Goal: Task Accomplishment & Management: Manage account settings

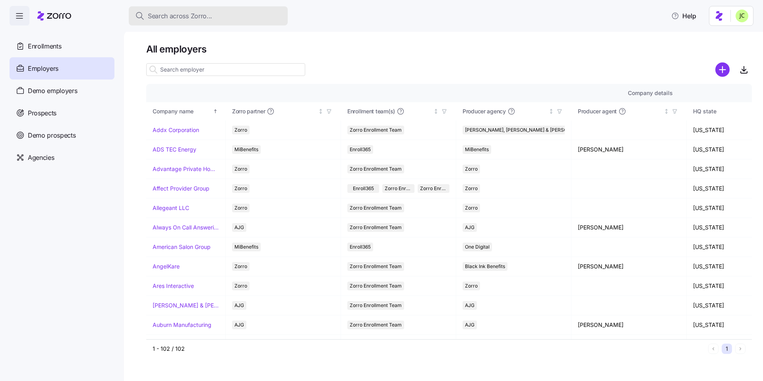
click at [228, 7] on button "Search across Zorro..." at bounding box center [208, 15] width 159 height 19
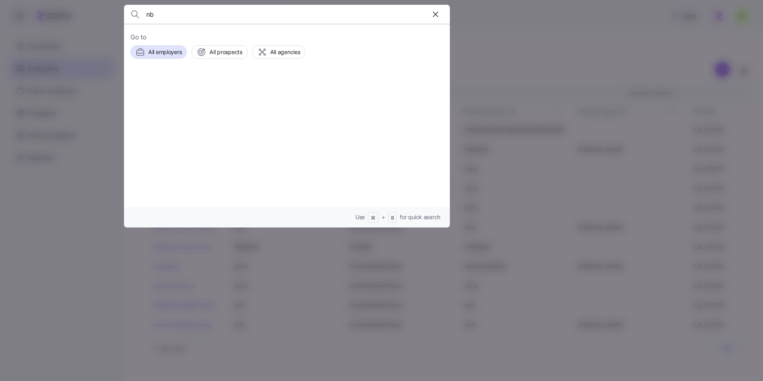
type input "n"
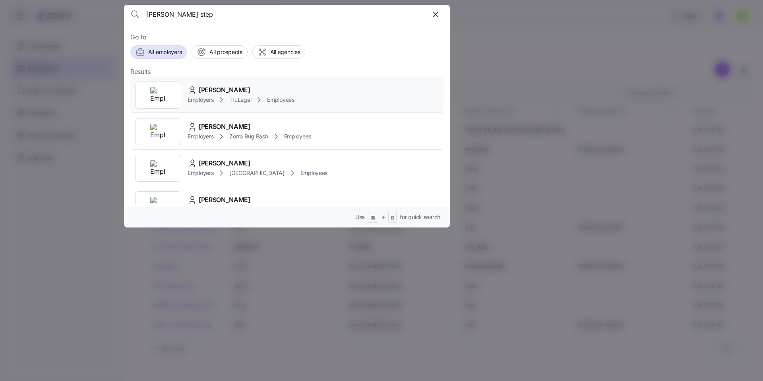
type input "bradley step"
click at [250, 93] on span "[PERSON_NAME]" at bounding box center [225, 90] width 52 height 10
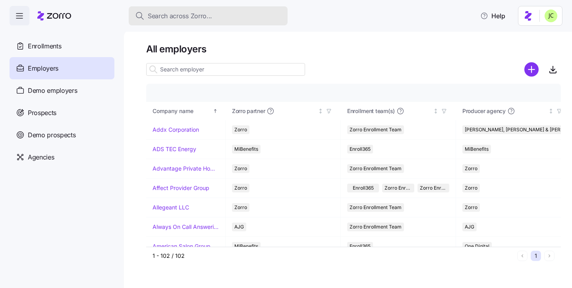
click at [170, 18] on span "Search across Zorro..." at bounding box center [180, 16] width 64 height 10
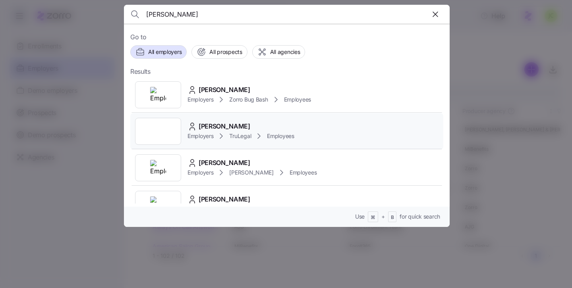
type input "[PERSON_NAME]"
click at [245, 124] on span "[PERSON_NAME]" at bounding box center [225, 127] width 52 height 10
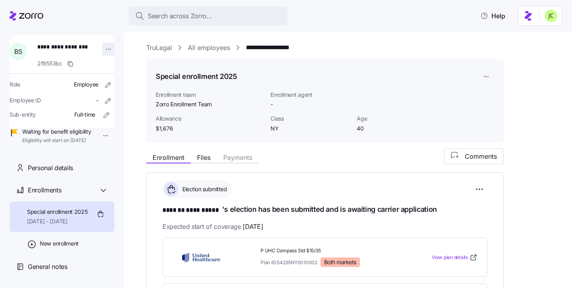
click at [104, 52] on html "**********" at bounding box center [286, 142] width 572 height 284
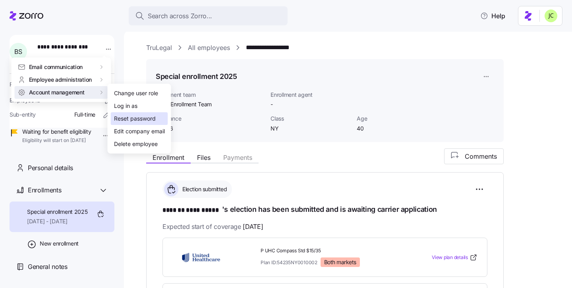
click at [129, 118] on div "Reset password" at bounding box center [135, 118] width 42 height 9
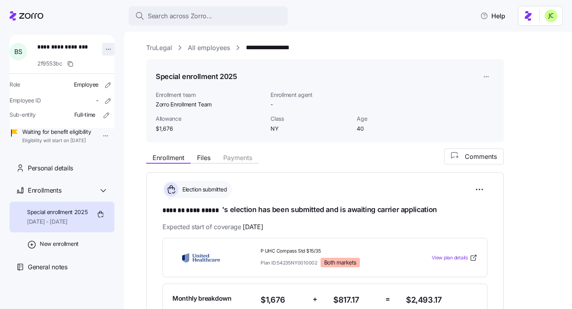
click at [105, 48] on html "**********" at bounding box center [286, 152] width 572 height 304
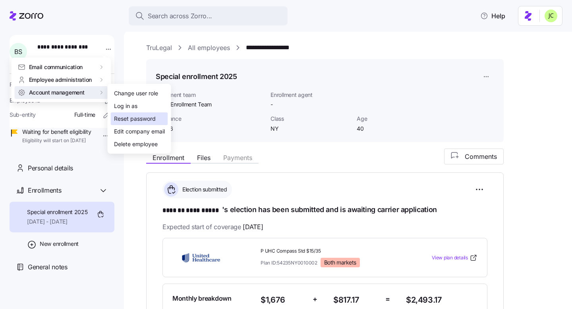
click at [132, 120] on div "Reset password" at bounding box center [135, 118] width 42 height 9
